Goal: Obtain resource: Obtain resource

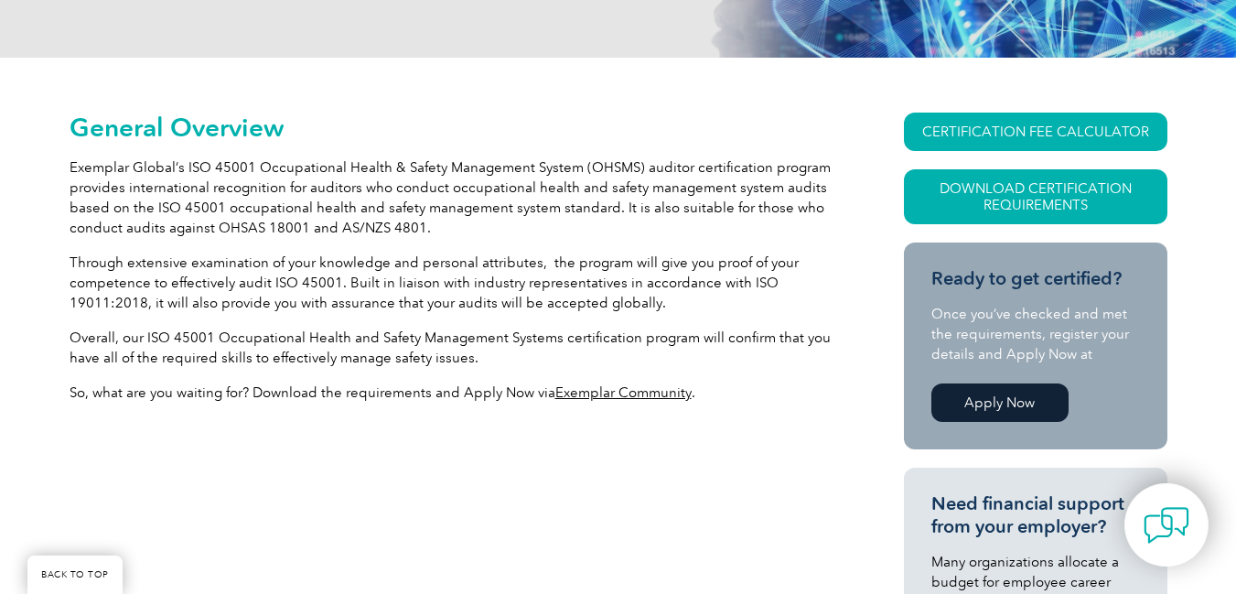
scroll to position [366, 0]
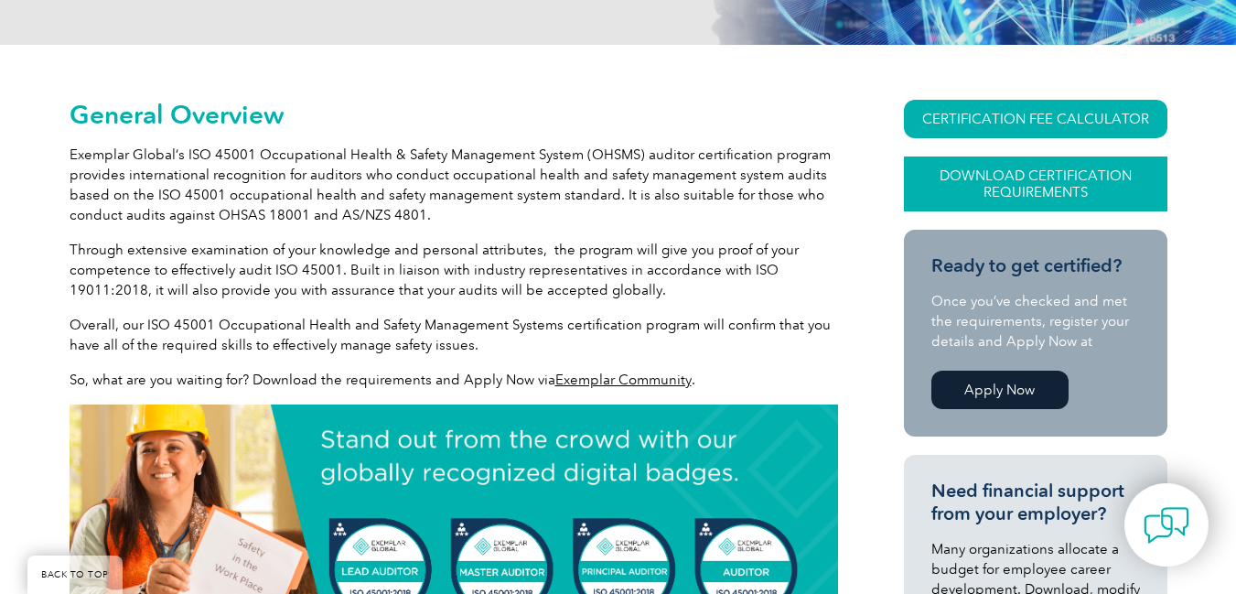
click at [1058, 187] on link "Download Certification Requirements" at bounding box center [1035, 183] width 263 height 55
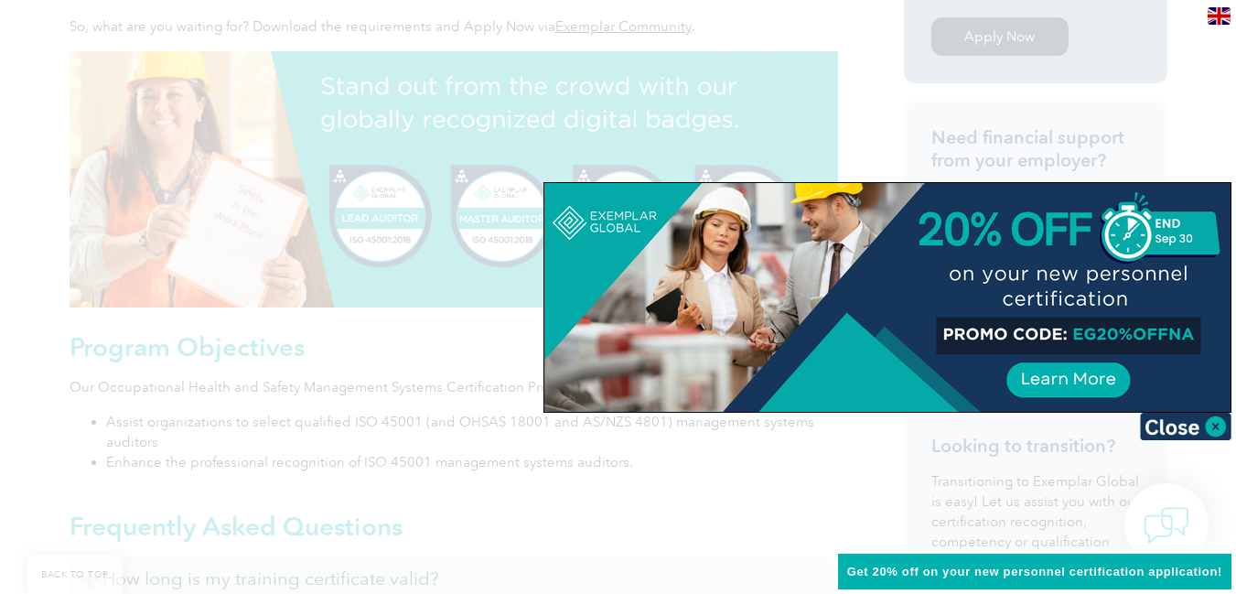
scroll to position [732, 0]
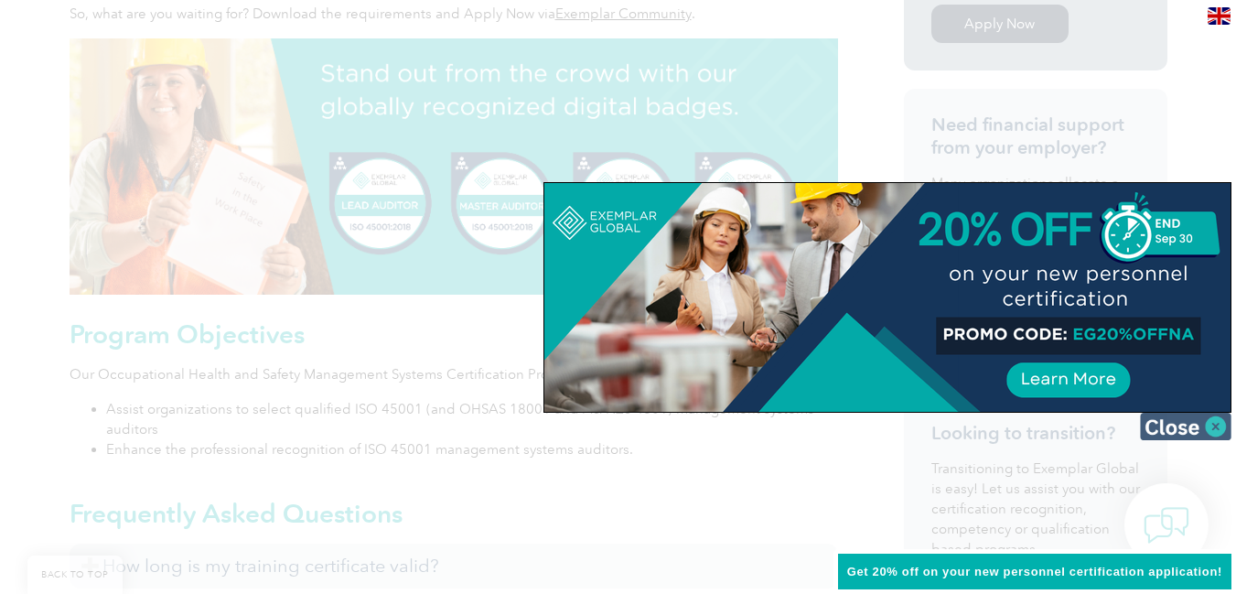
click at [1215, 425] on img at bounding box center [1185, 425] width 91 height 27
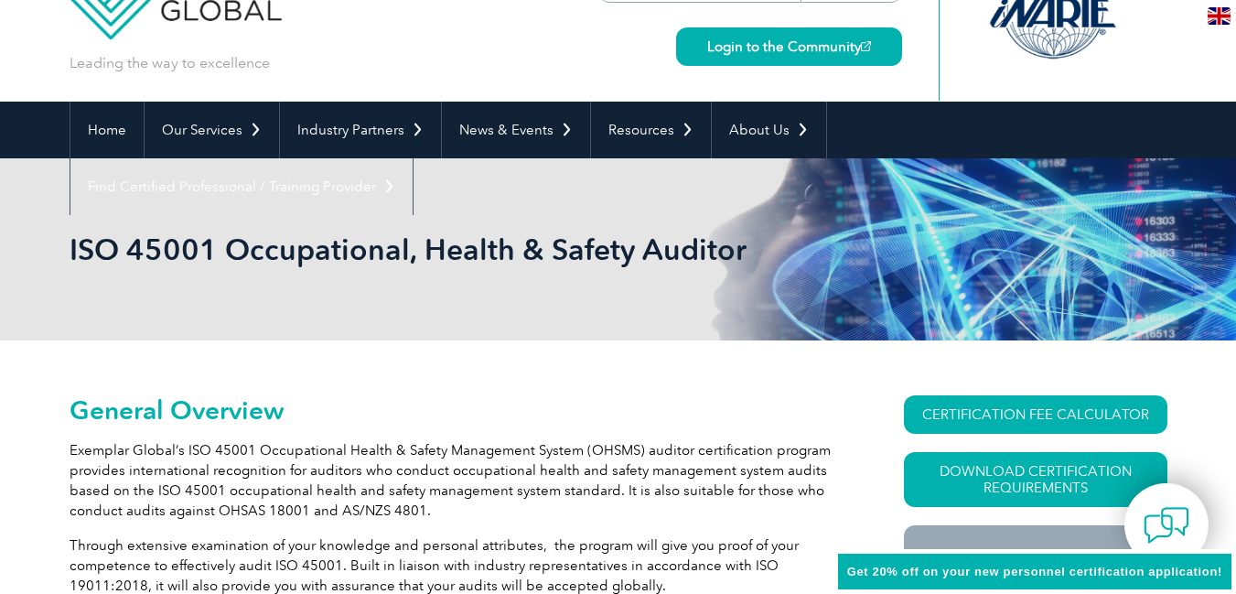
scroll to position [0, 0]
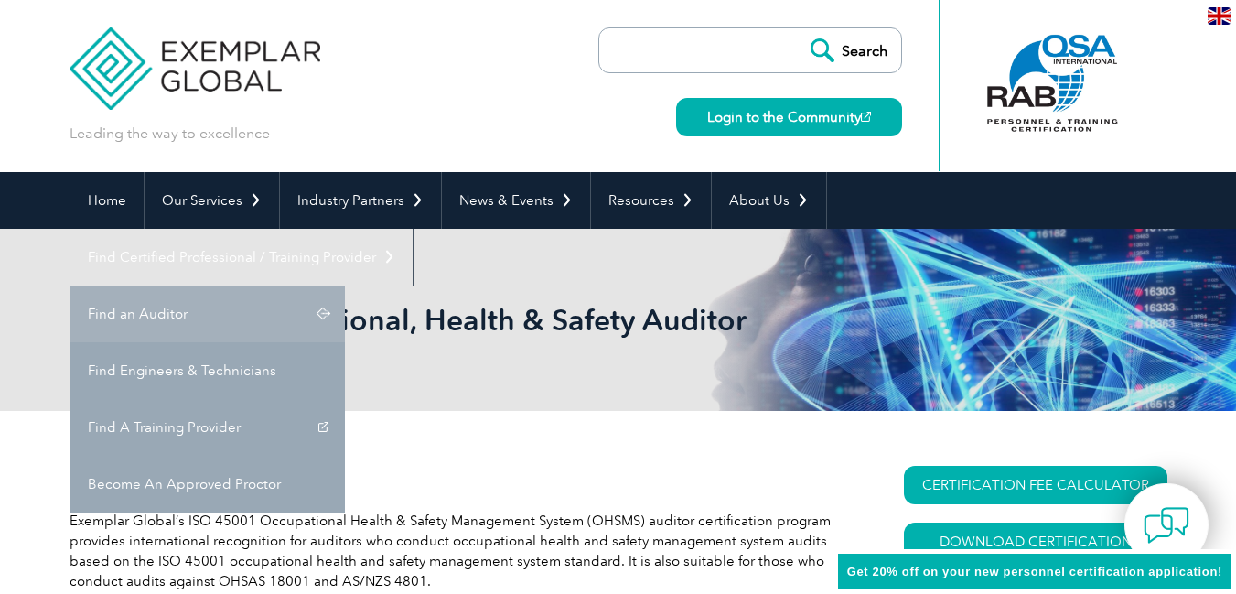
click at [345, 285] on link "Find an Auditor" at bounding box center [207, 313] width 274 height 57
